Goal: Check status: Check status

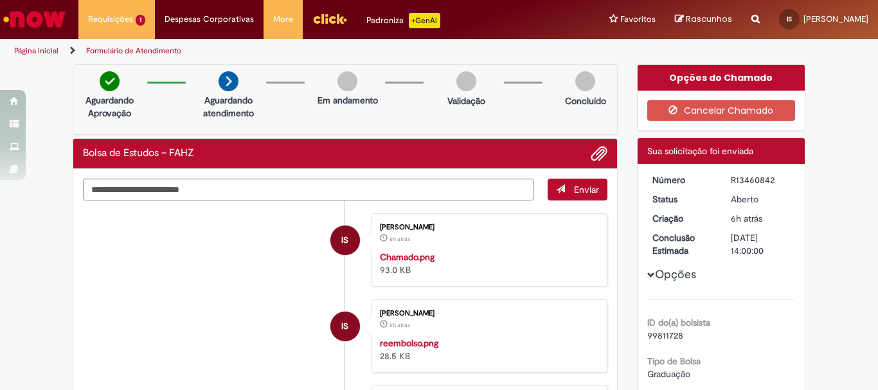
click at [445, 131] on div "Aguardando Aprovação Aguardando atendimento Em andamento Validação Concluído" at bounding box center [345, 99] width 545 height 71
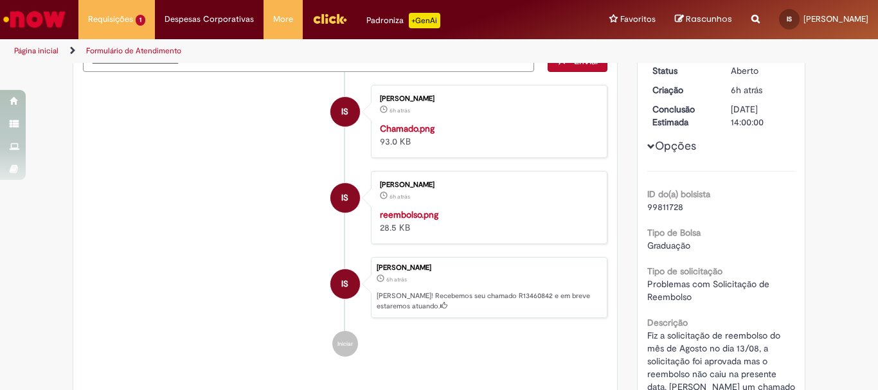
scroll to position [64, 0]
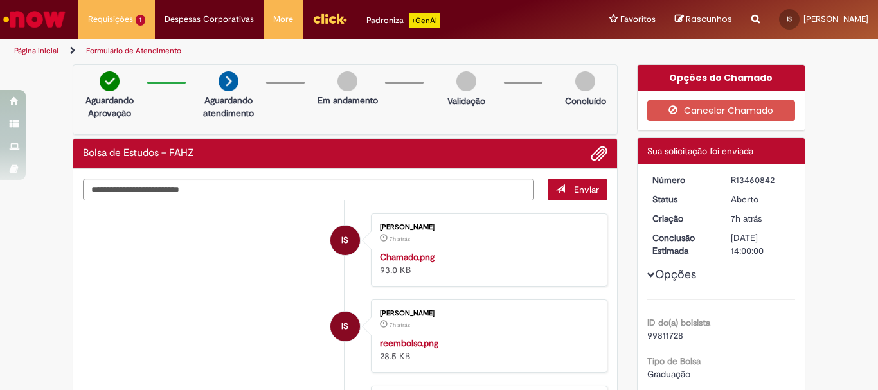
click at [0, 0] on button "Opções" at bounding box center [0, 0] width 0 height 0
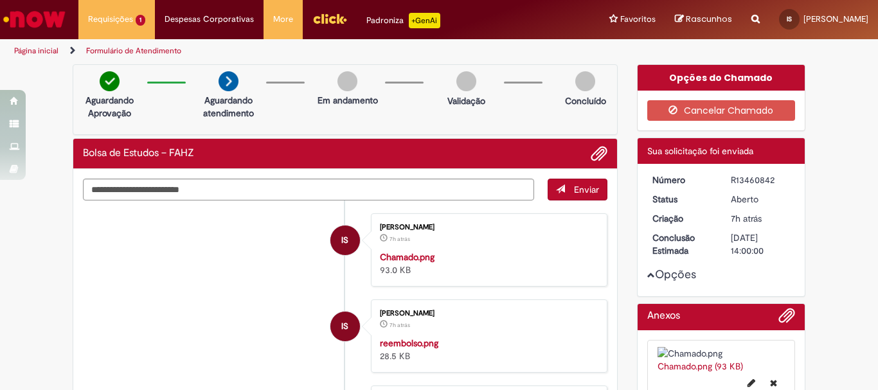
click at [649, 278] on span "Opções para R13460842" at bounding box center [651, 275] width 8 height 8
